Goal: Find specific page/section: Find specific page/section

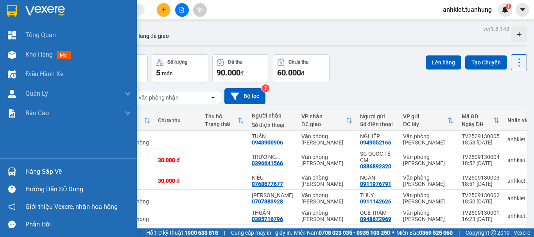
click at [42, 174] on div "Hàng sắp về" at bounding box center [78, 172] width 106 height 12
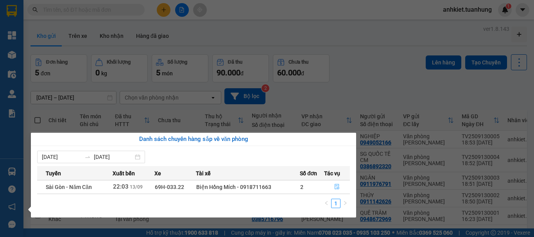
click at [338, 189] on icon "file-done" at bounding box center [337, 187] width 5 height 5
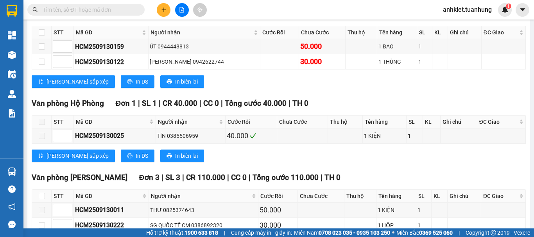
scroll to position [4175, 0]
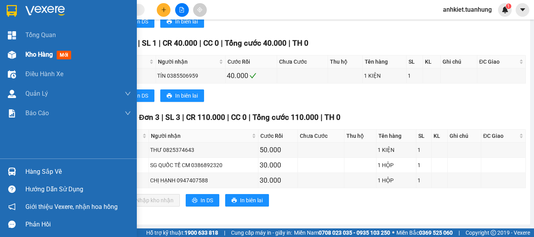
click at [50, 56] on span "Kho hàng" at bounding box center [38, 54] width 27 height 7
